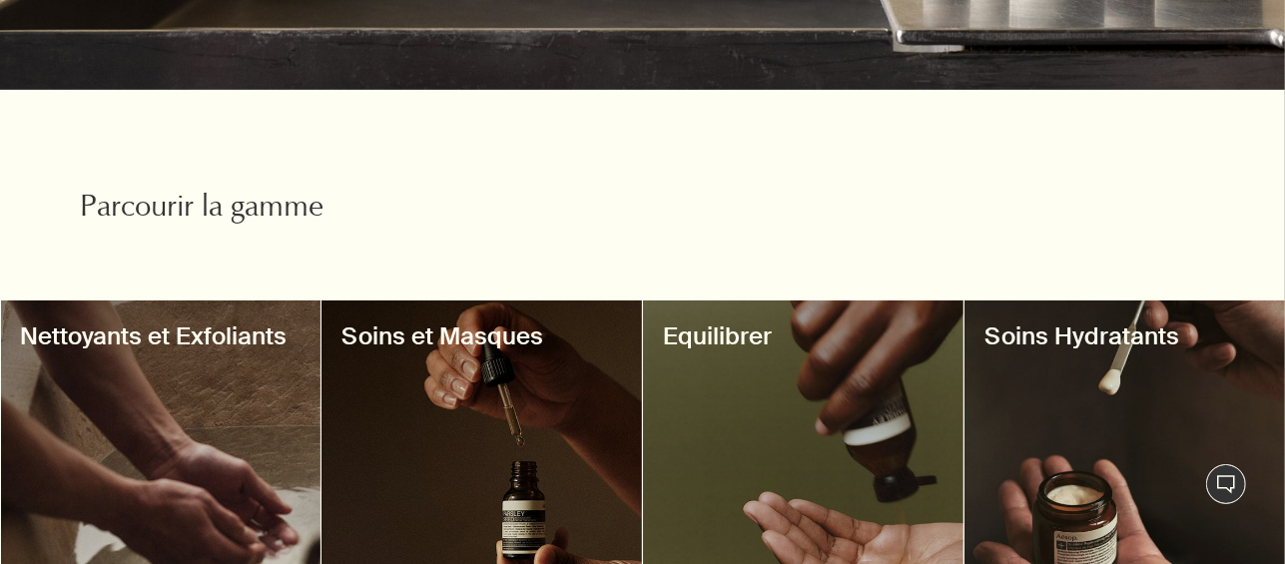
scroll to position [798, 0]
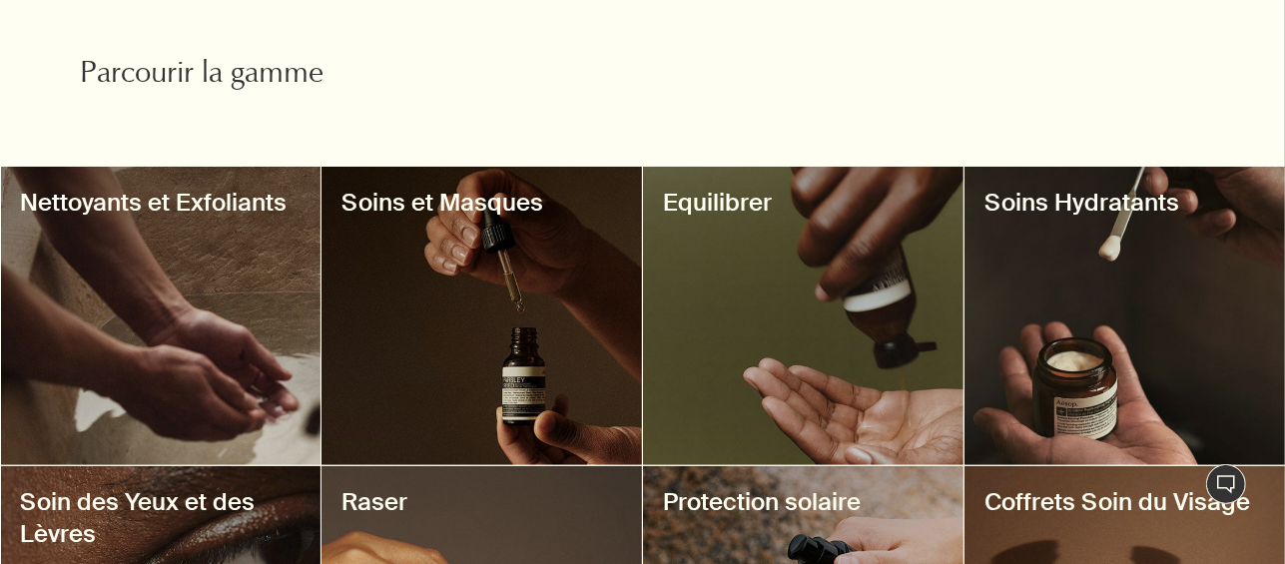
click at [231, 351] on div at bounding box center [161, 316] width 320 height 298
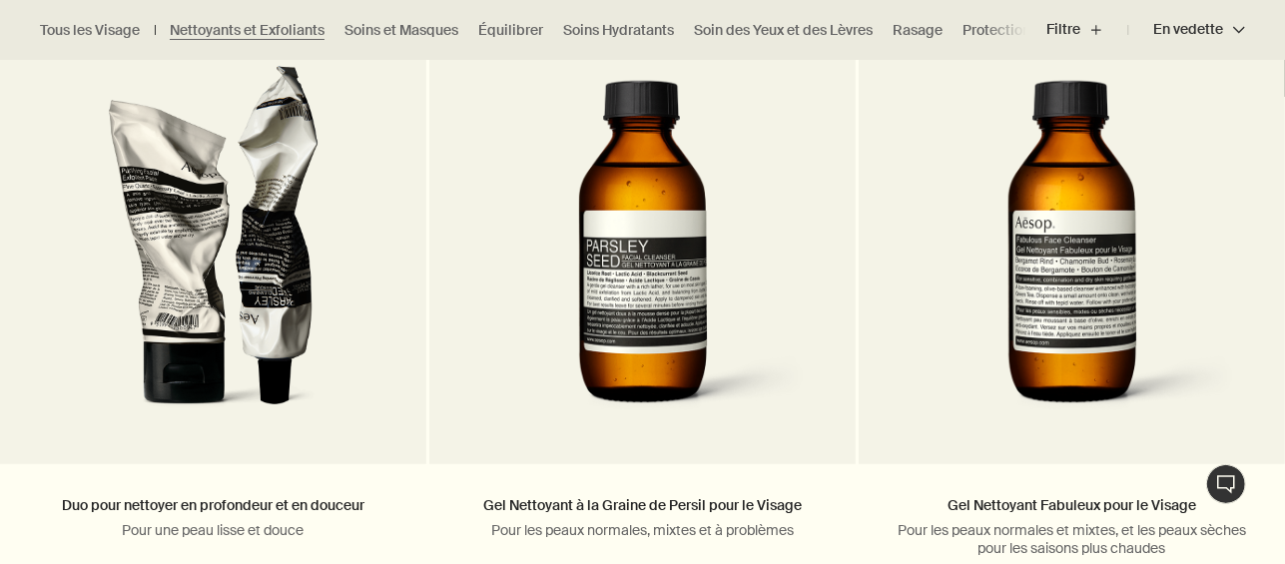
scroll to position [798, 0]
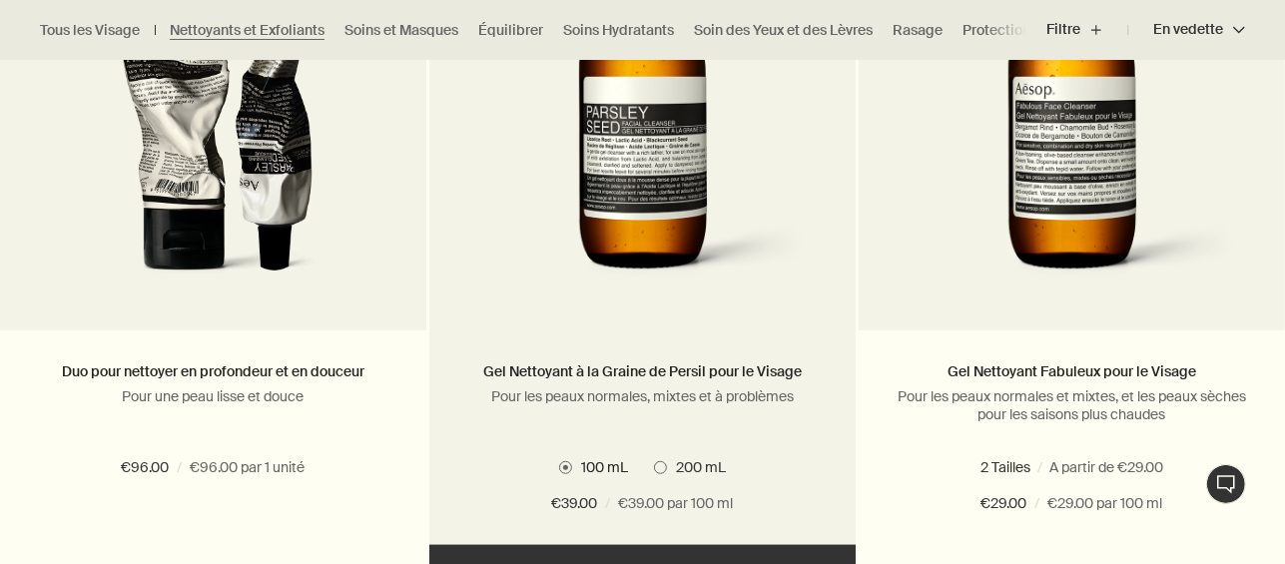
click at [667, 466] on span "200 mL" at bounding box center [697, 467] width 60 height 18
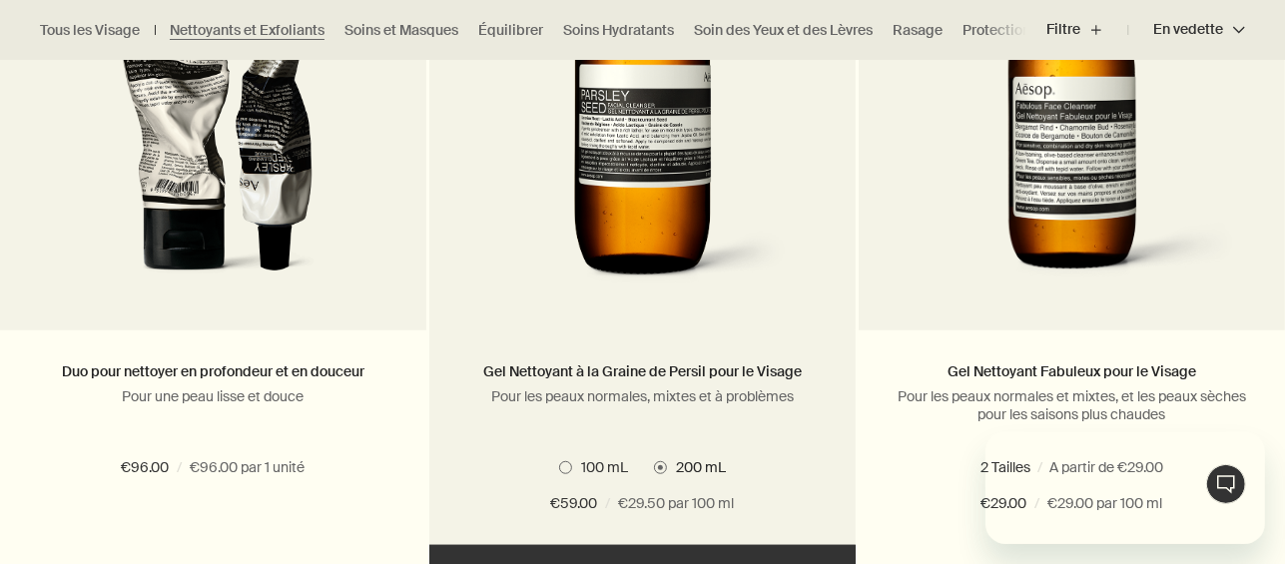
scroll to position [0, 0]
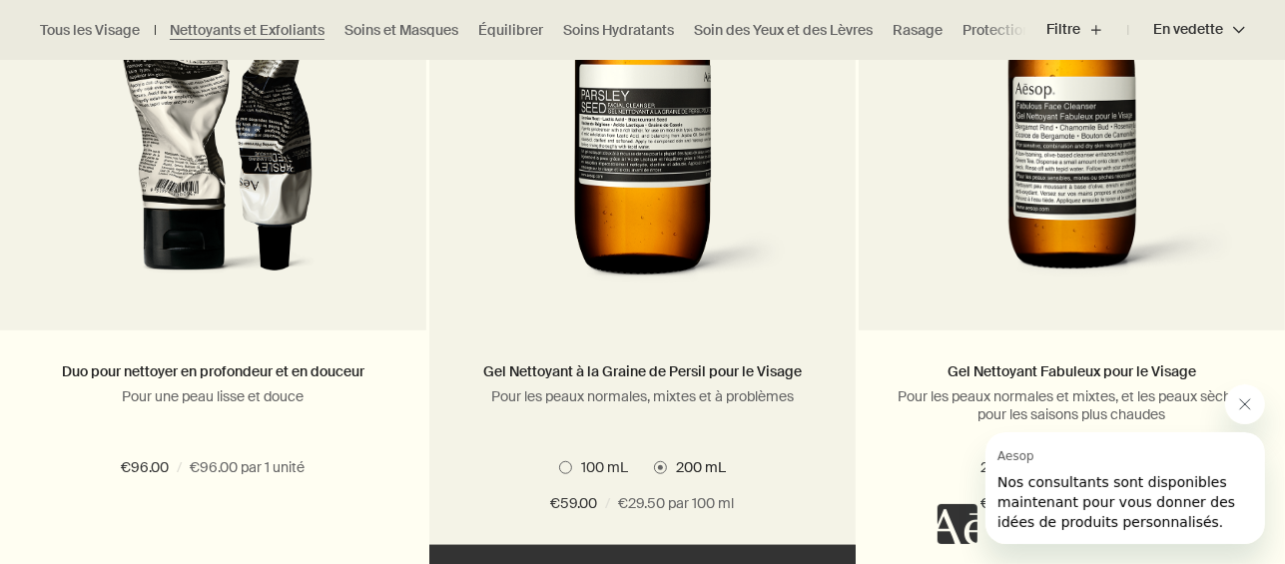
click at [565, 468] on span at bounding box center [565, 467] width 13 height 13
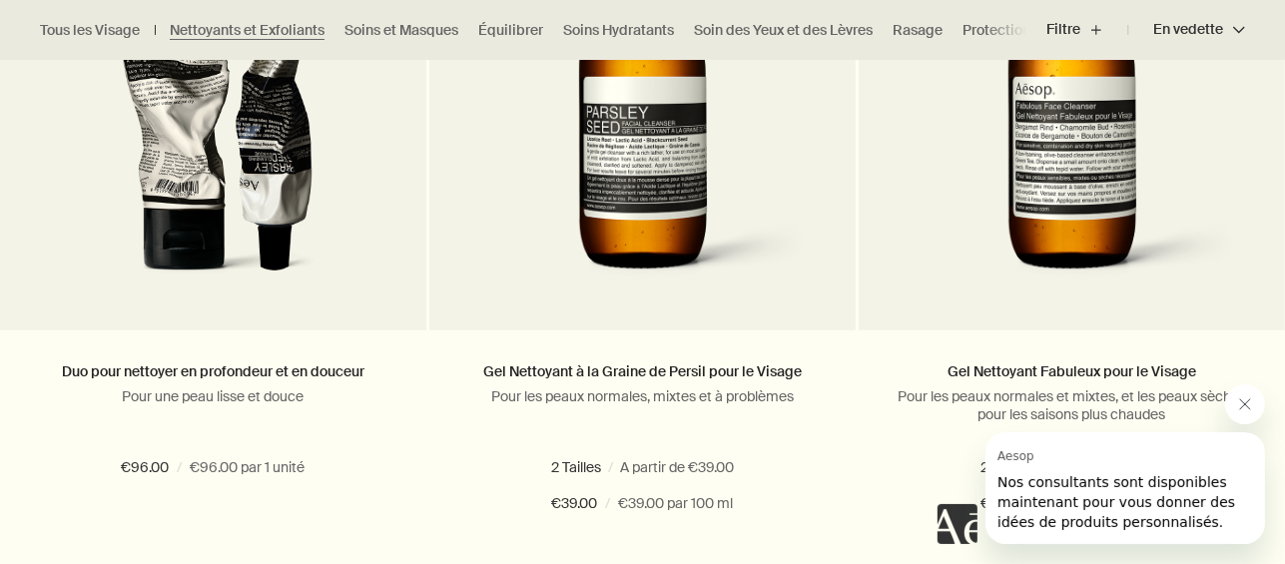
click at [1246, 404] on icon "Fermer le message de Aesop" at bounding box center [1244, 403] width 16 height 16
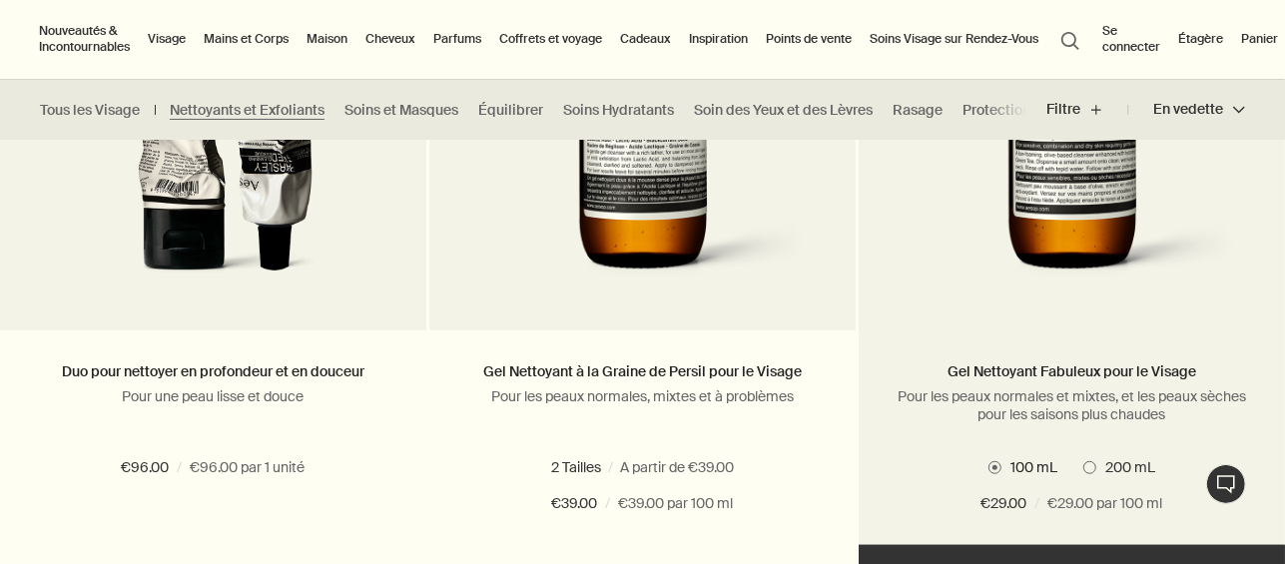
scroll to position [532, 0]
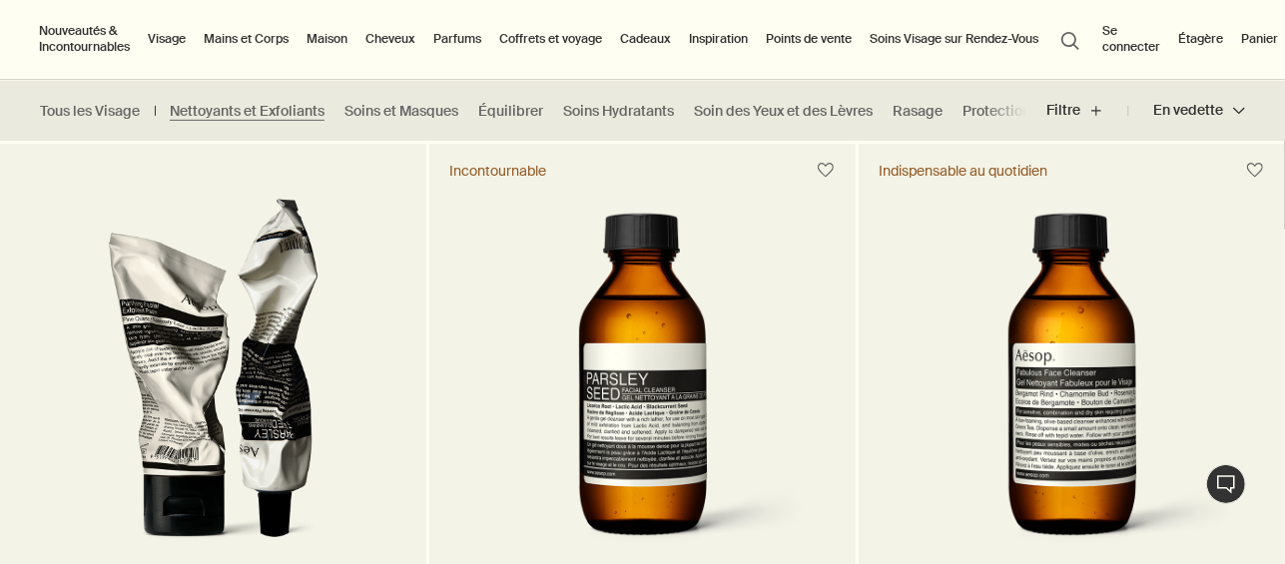
drag, startPoint x: 1065, startPoint y: 422, endPoint x: 1176, endPoint y: 300, distance: 164.6
click at [1176, 300] on img at bounding box center [1071, 382] width 362 height 369
click at [1175, 300] on img at bounding box center [1071, 382] width 362 height 369
click at [1116, 336] on img at bounding box center [1071, 382] width 362 height 369
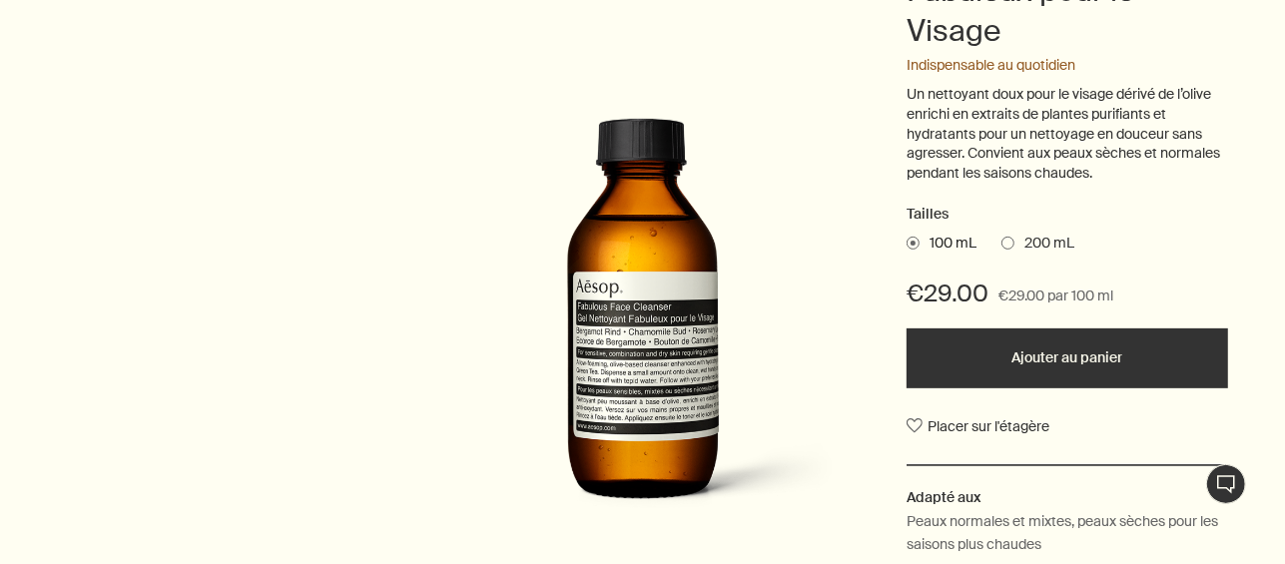
scroll to position [665, 0]
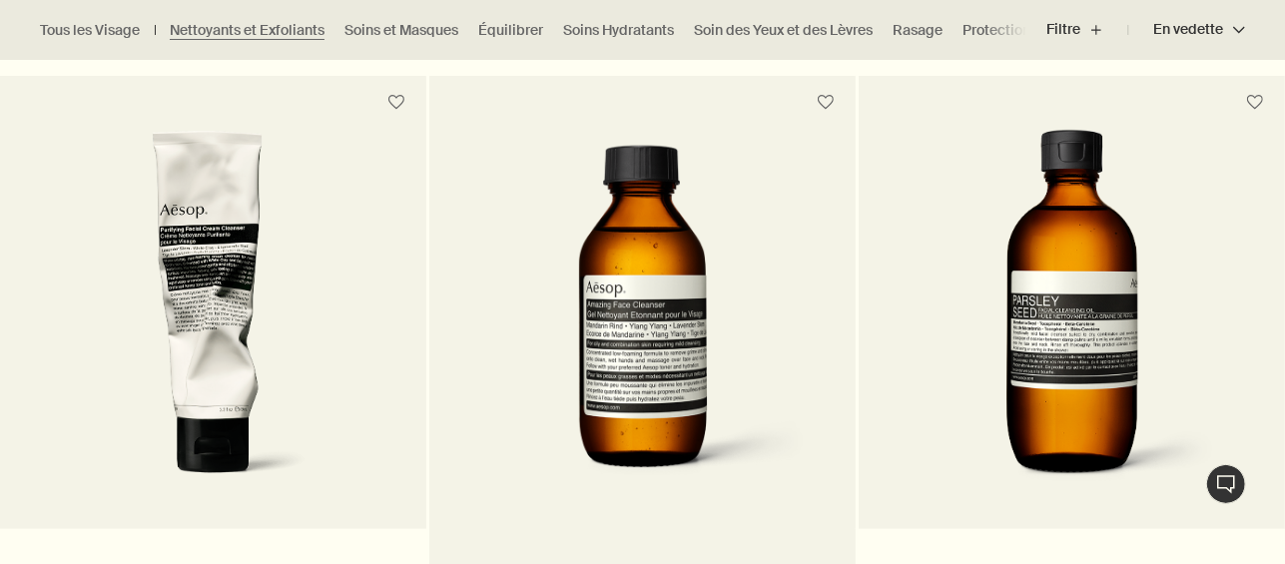
scroll to position [1463, 0]
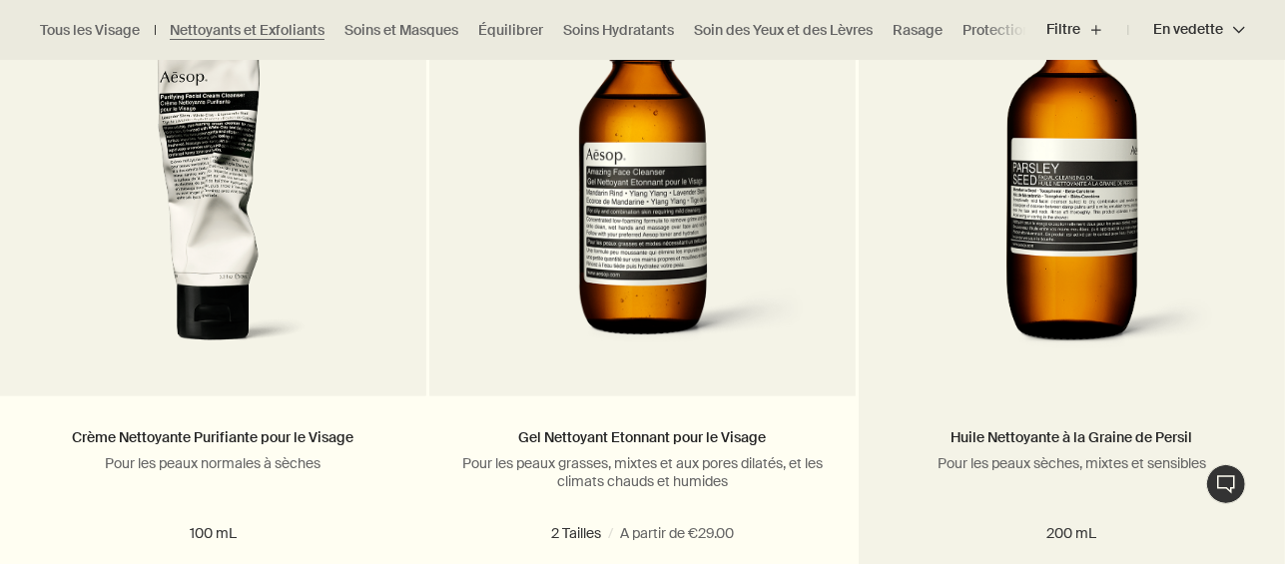
click at [1082, 213] on img at bounding box center [1071, 181] width 320 height 369
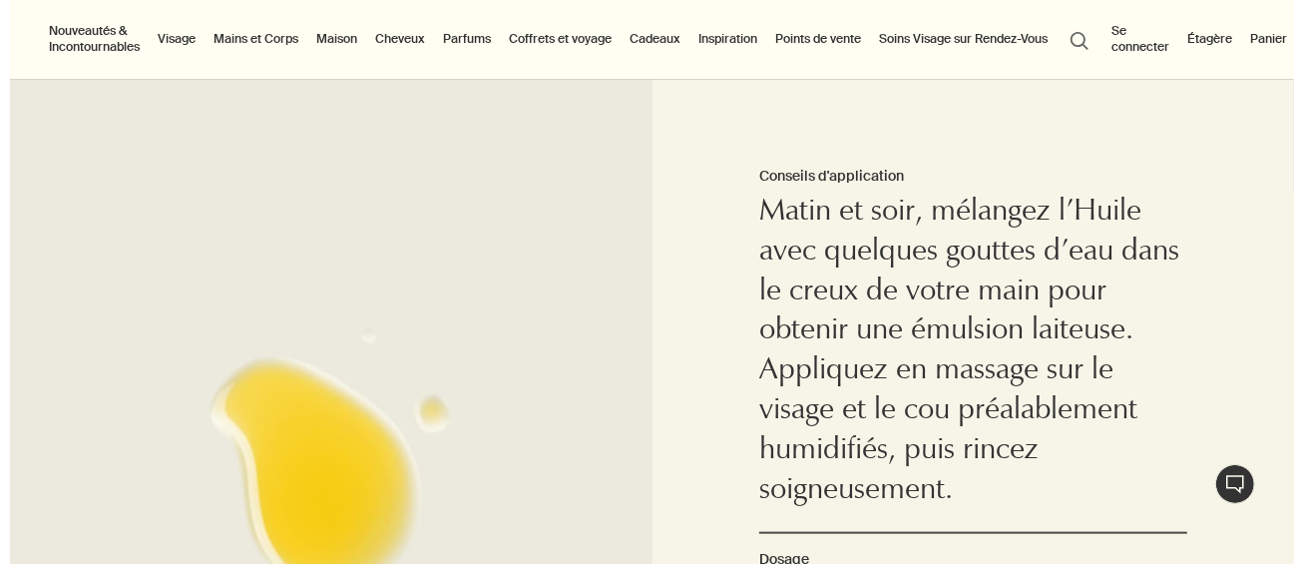
scroll to position [798, 0]
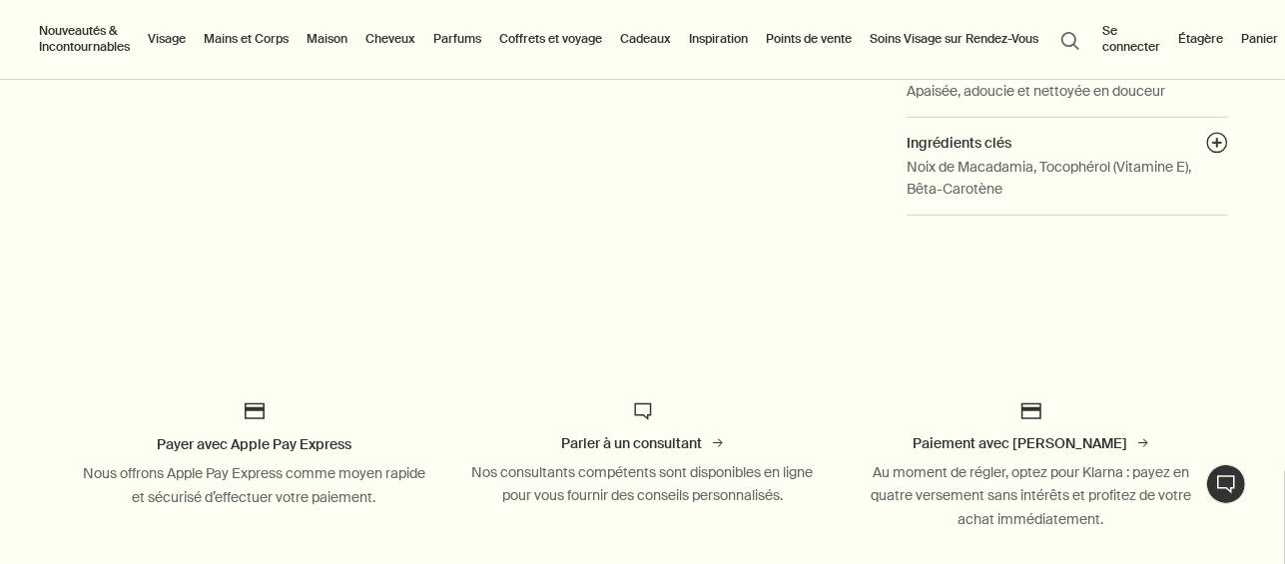
click at [472, 40] on link "Parfums" at bounding box center [457, 39] width 56 height 24
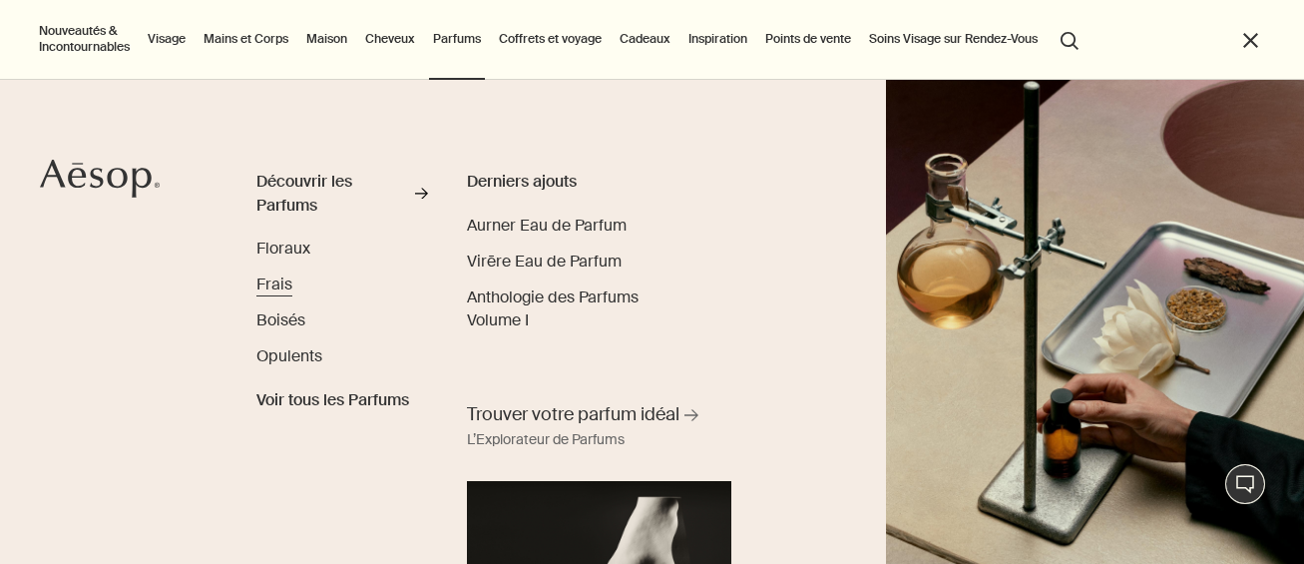
click at [274, 281] on span "Frais" at bounding box center [275, 283] width 36 height 21
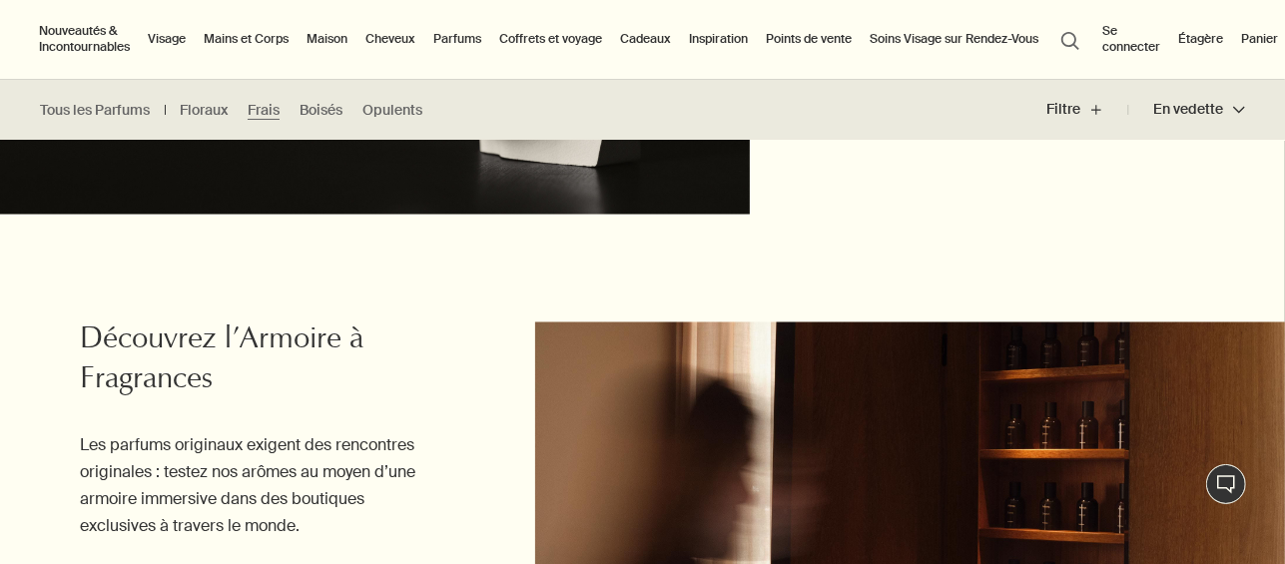
scroll to position [1862, 0]
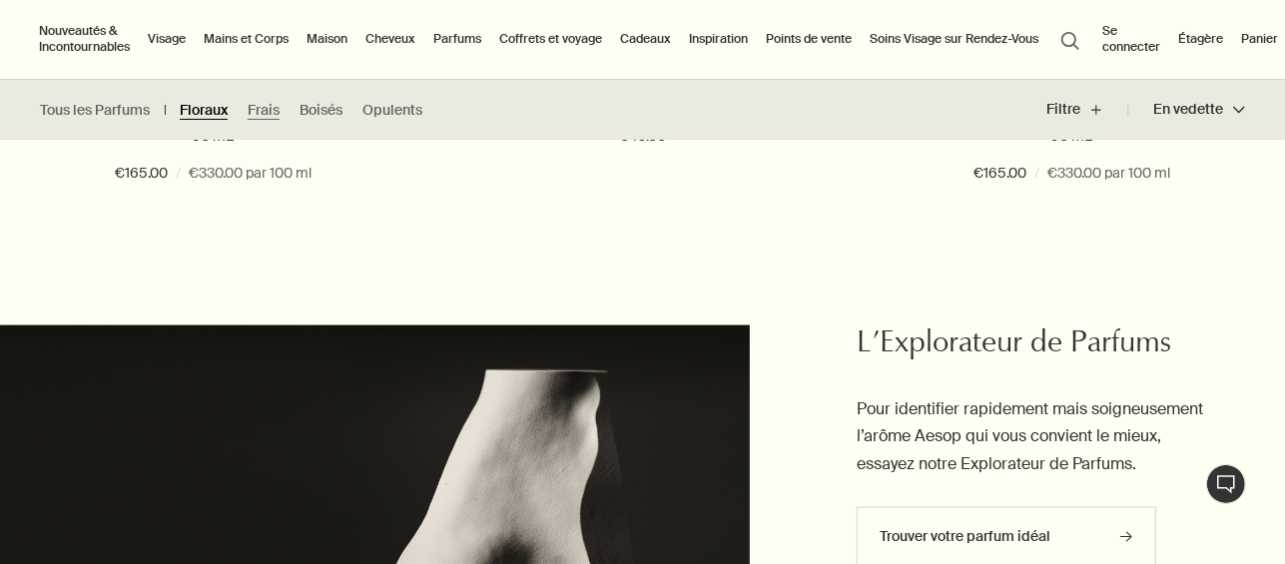
click at [198, 105] on link "Floraux" at bounding box center [204, 110] width 48 height 19
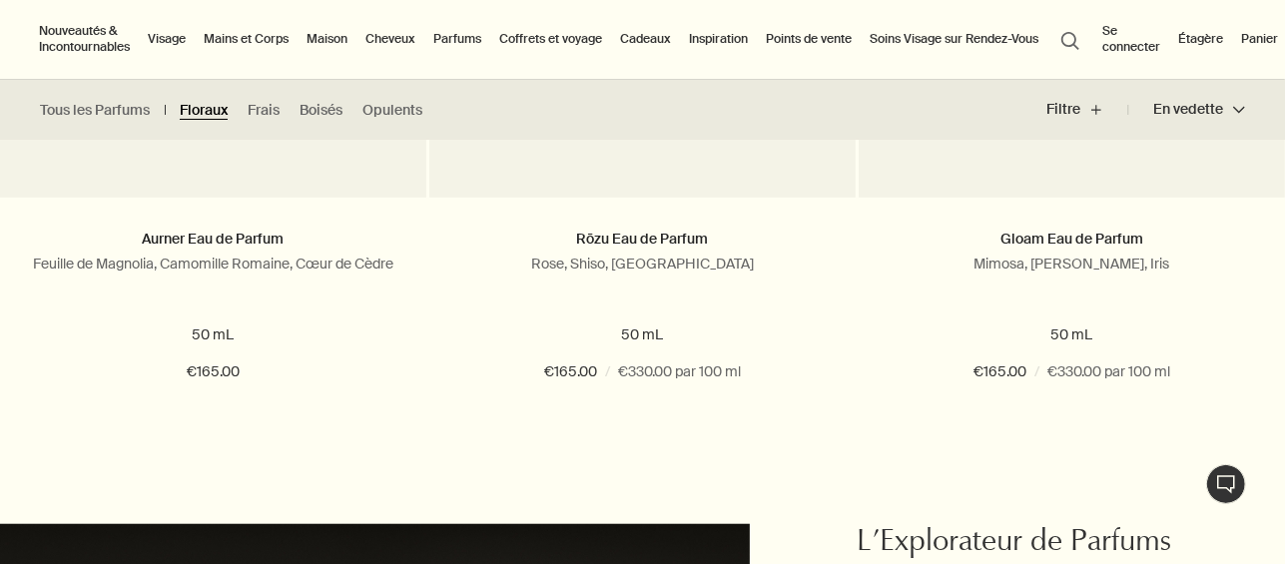
scroll to position [532, 0]
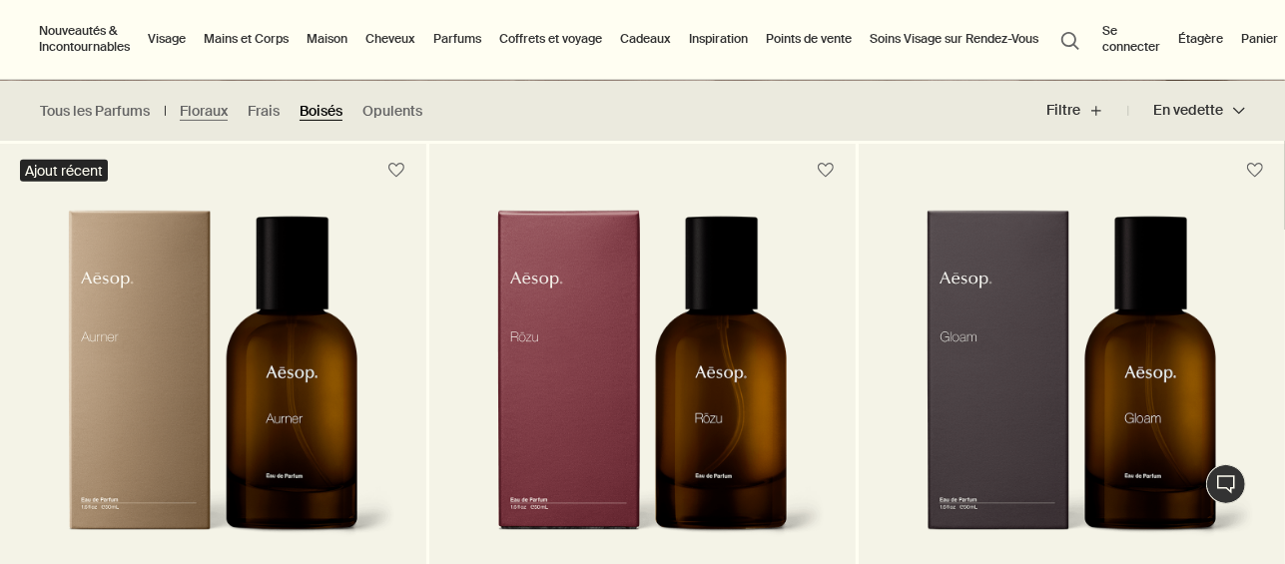
click at [323, 111] on link "Boisés" at bounding box center [320, 111] width 43 height 19
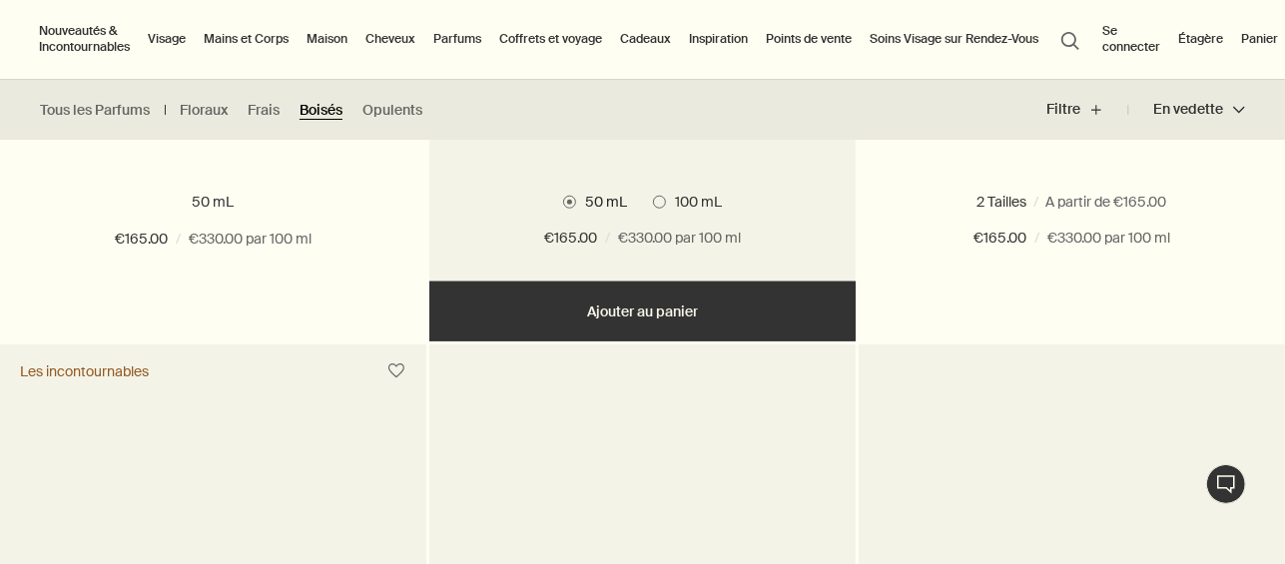
scroll to position [931, 0]
